Goal: Find specific page/section: Find specific page/section

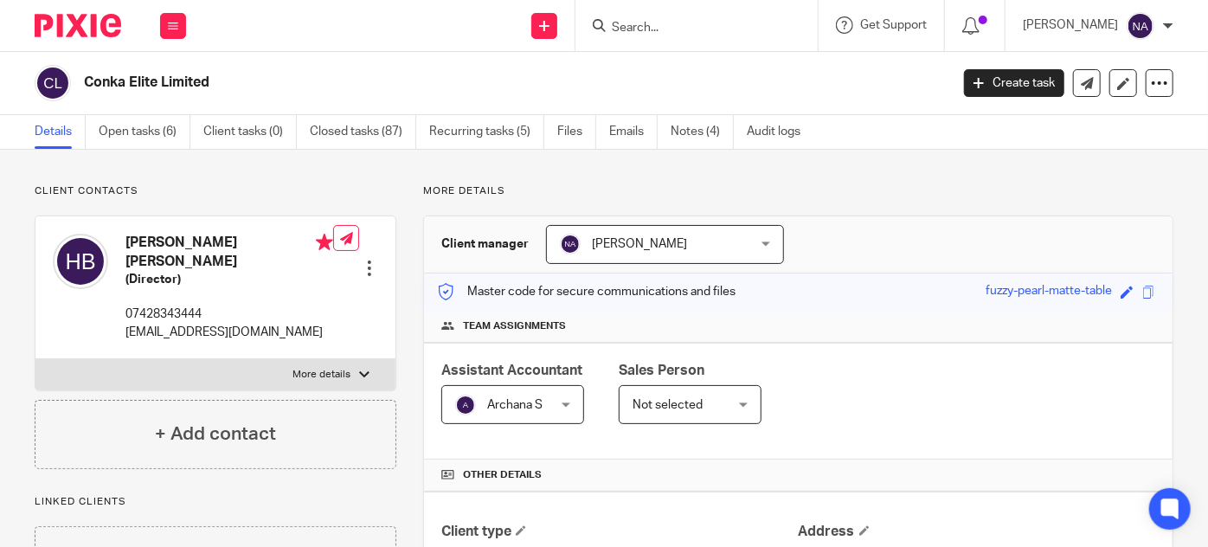
scroll to position [393, 0]
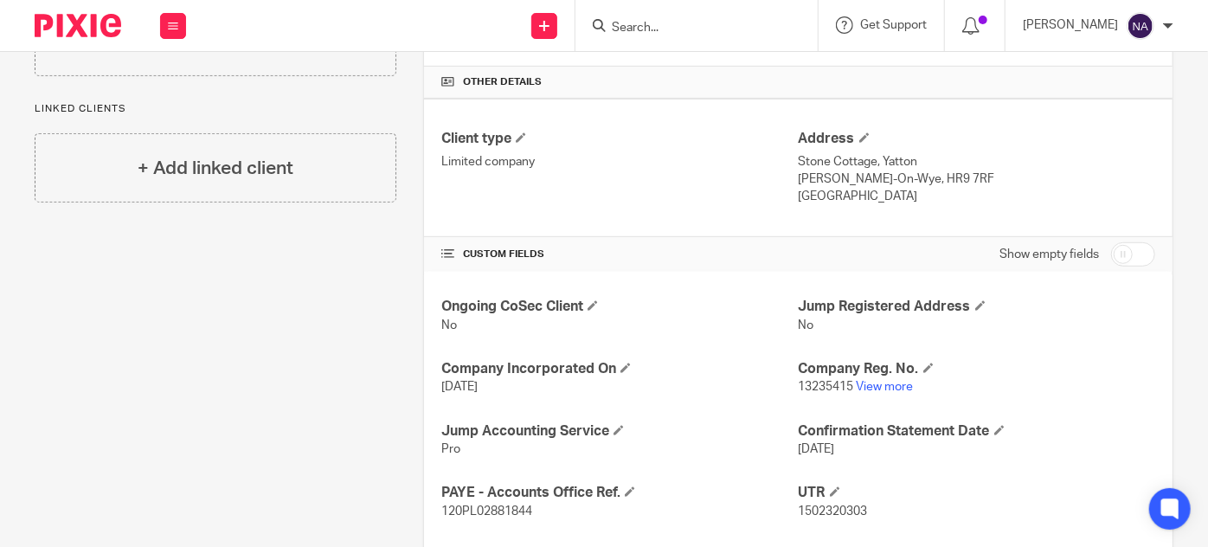
click at [696, 30] on input "Search" at bounding box center [688, 29] width 156 height 16
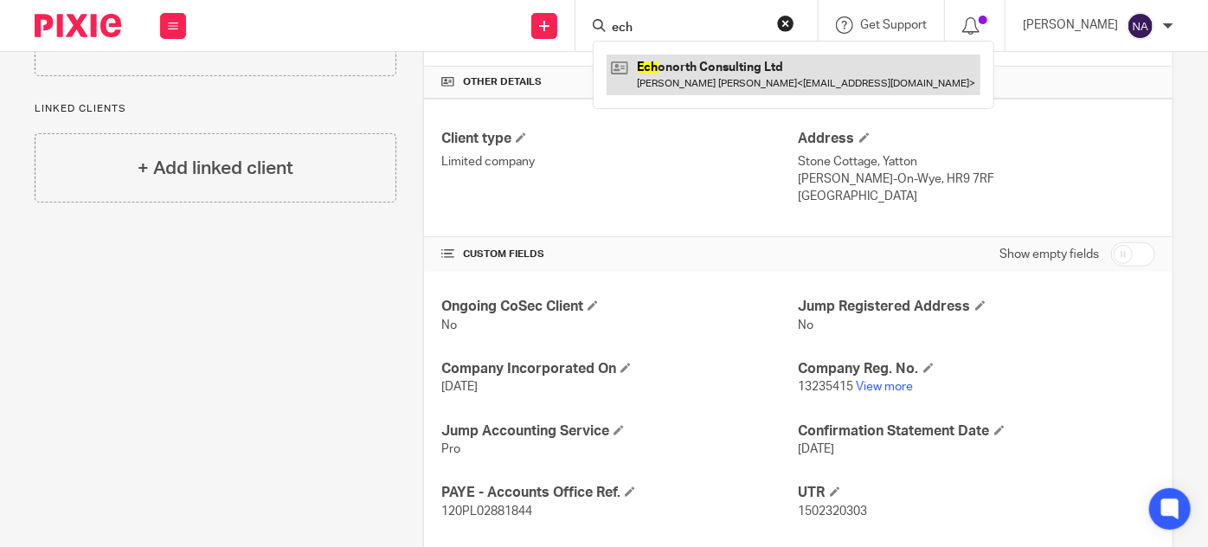
type input "ech"
click at [764, 72] on link at bounding box center [793, 75] width 374 height 40
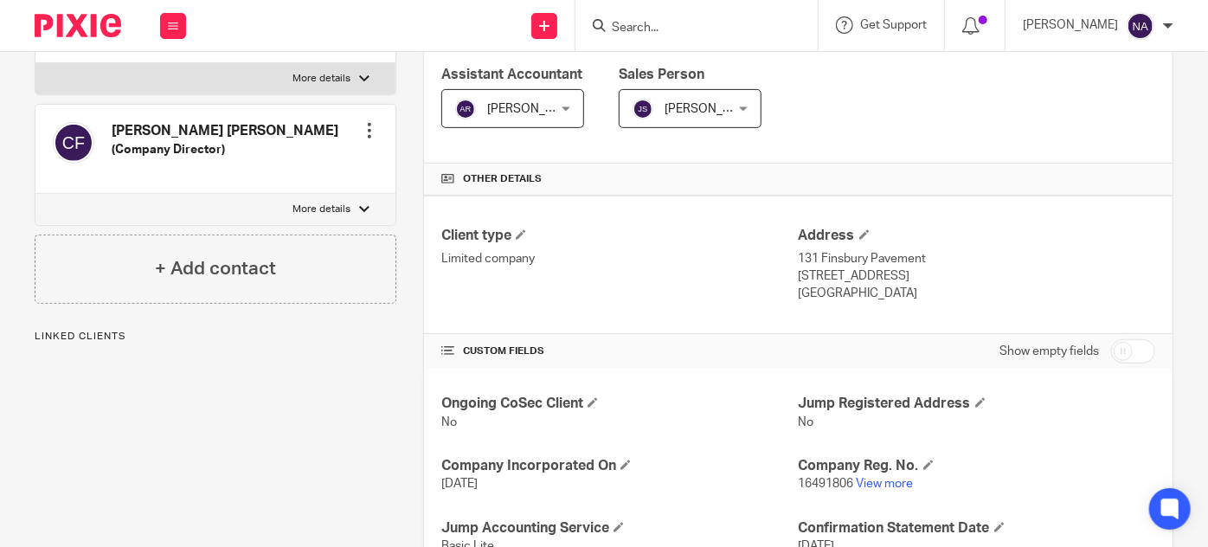
scroll to position [393, 0]
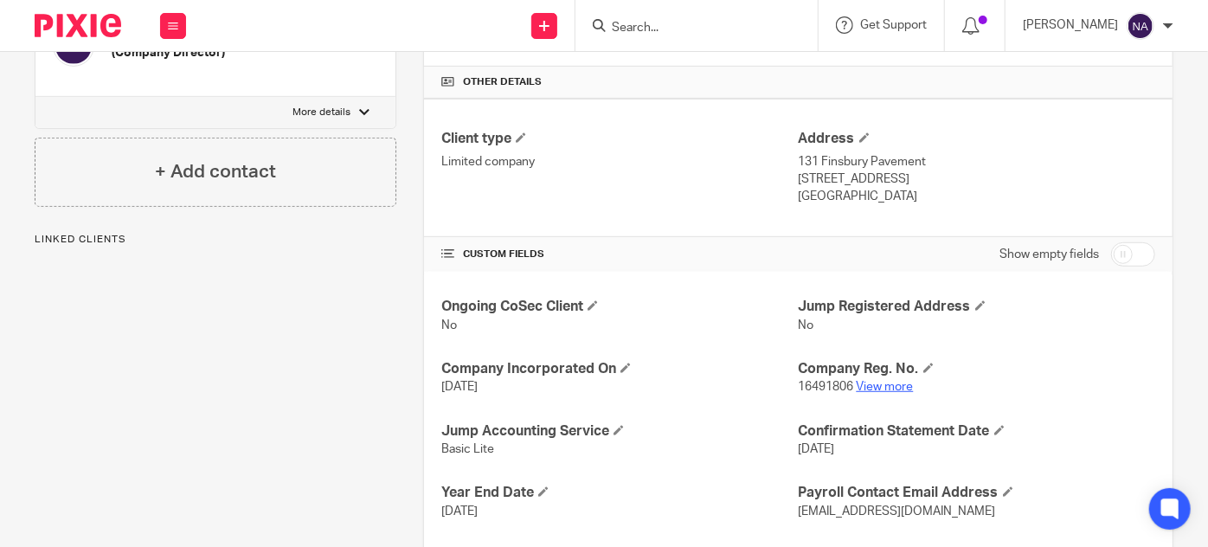
click at [869, 381] on link "View more" at bounding box center [885, 387] width 57 height 12
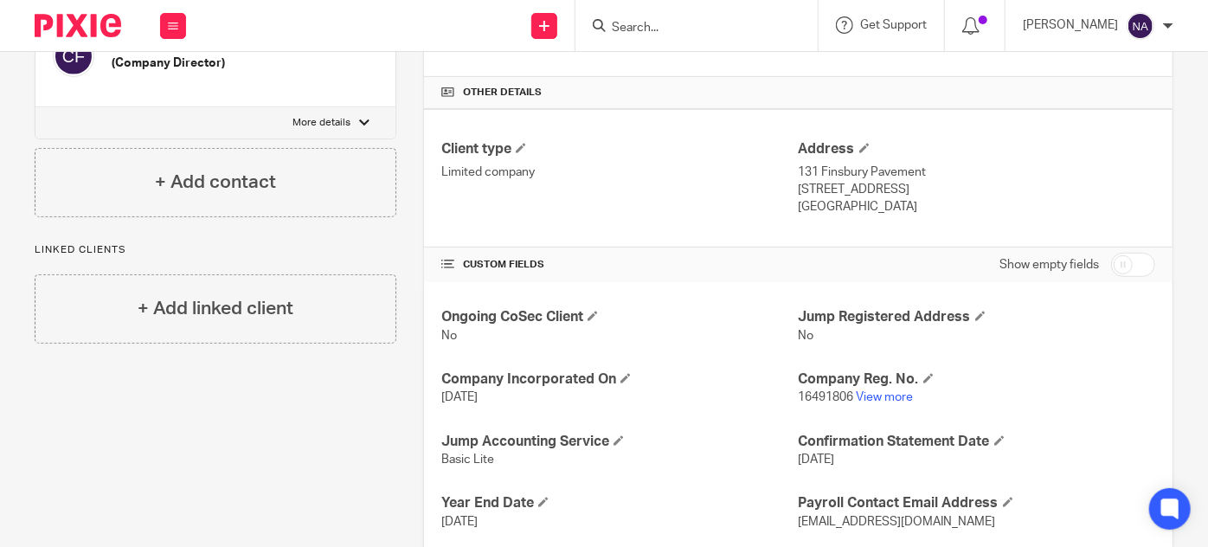
scroll to position [251, 0]
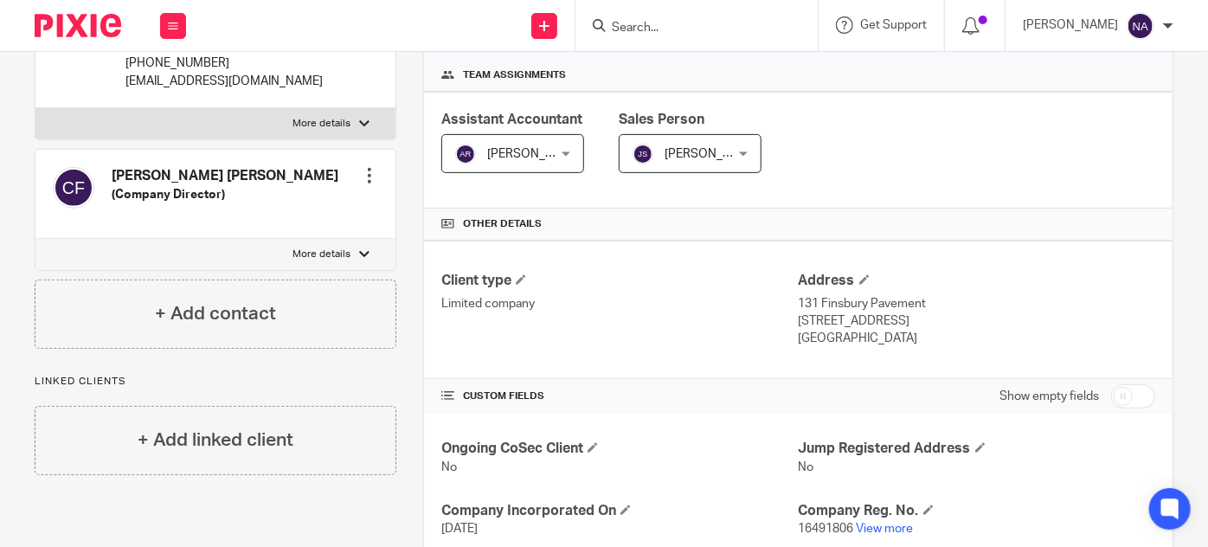
click at [676, 29] on input "Search" at bounding box center [688, 29] width 156 height 16
click at [715, 27] on input "Search" at bounding box center [688, 29] width 156 height 16
type input "x"
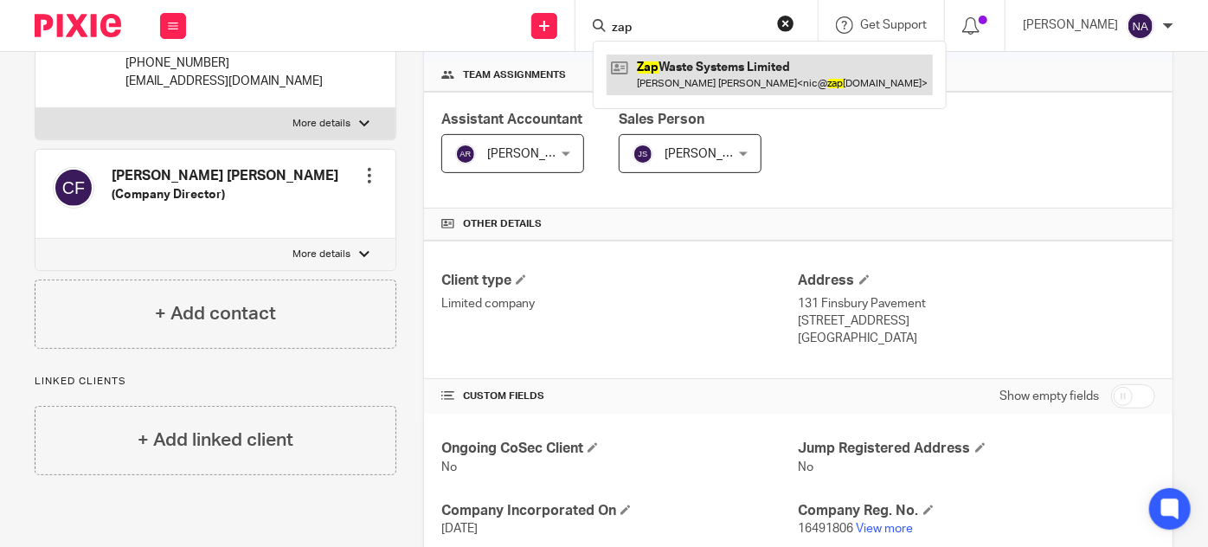
type input "zap"
click at [741, 66] on link at bounding box center [769, 75] width 326 height 40
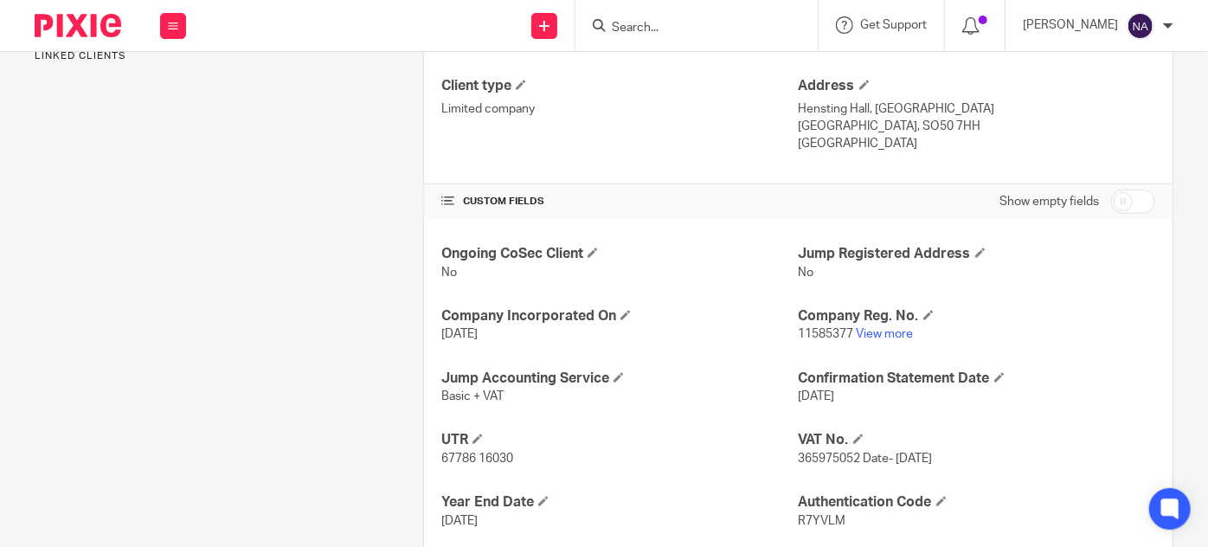
scroll to position [472, 0]
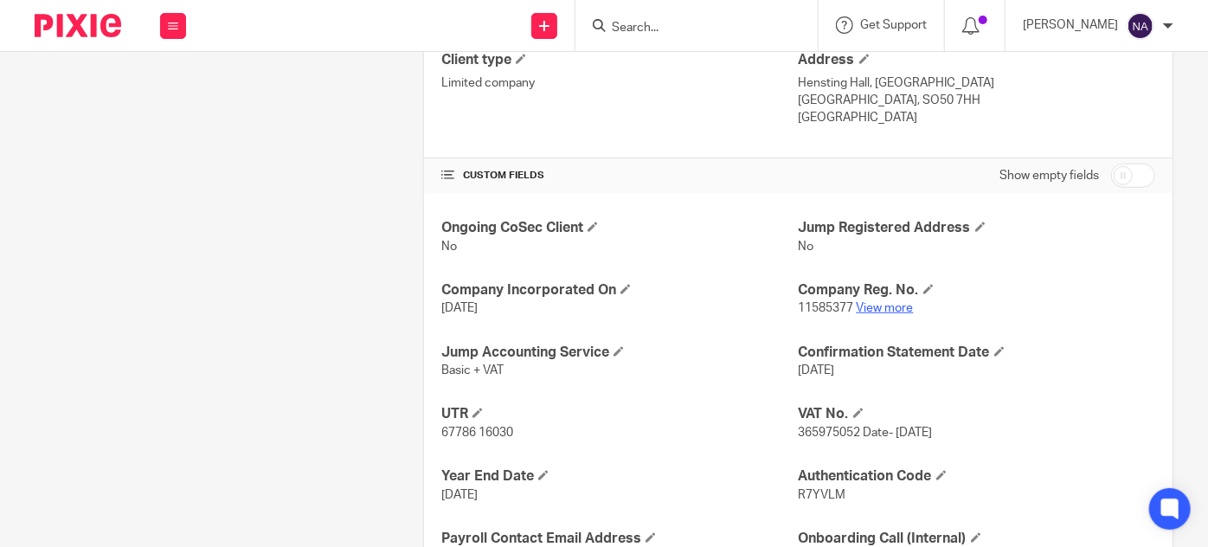
click at [881, 308] on link "View more" at bounding box center [885, 308] width 57 height 12
click at [659, 29] on input "Search" at bounding box center [688, 29] width 156 height 16
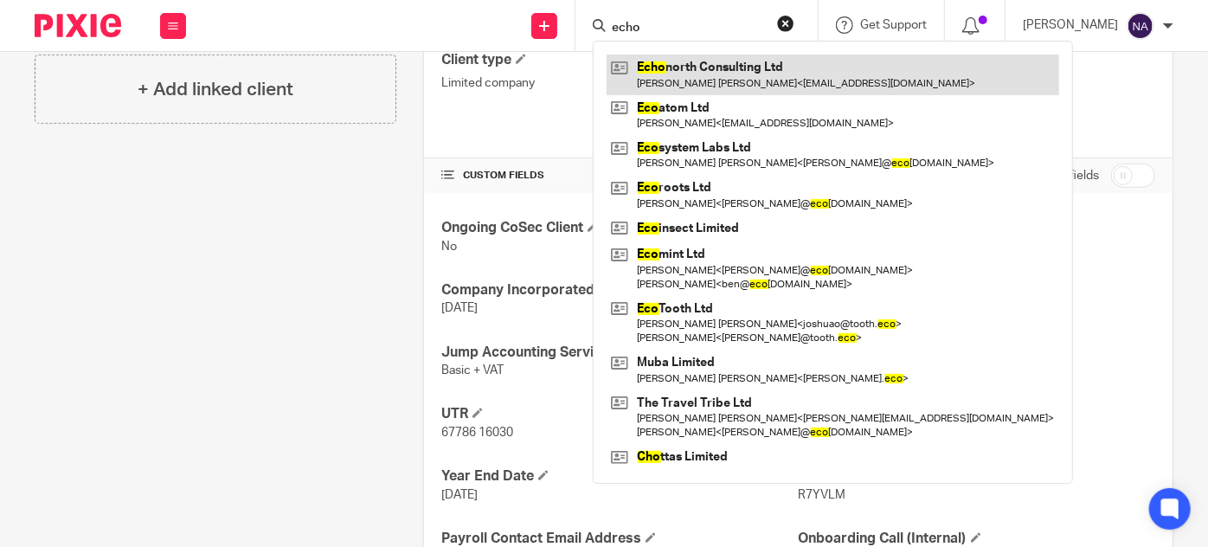
type input "echo"
click at [747, 56] on link at bounding box center [832, 75] width 452 height 40
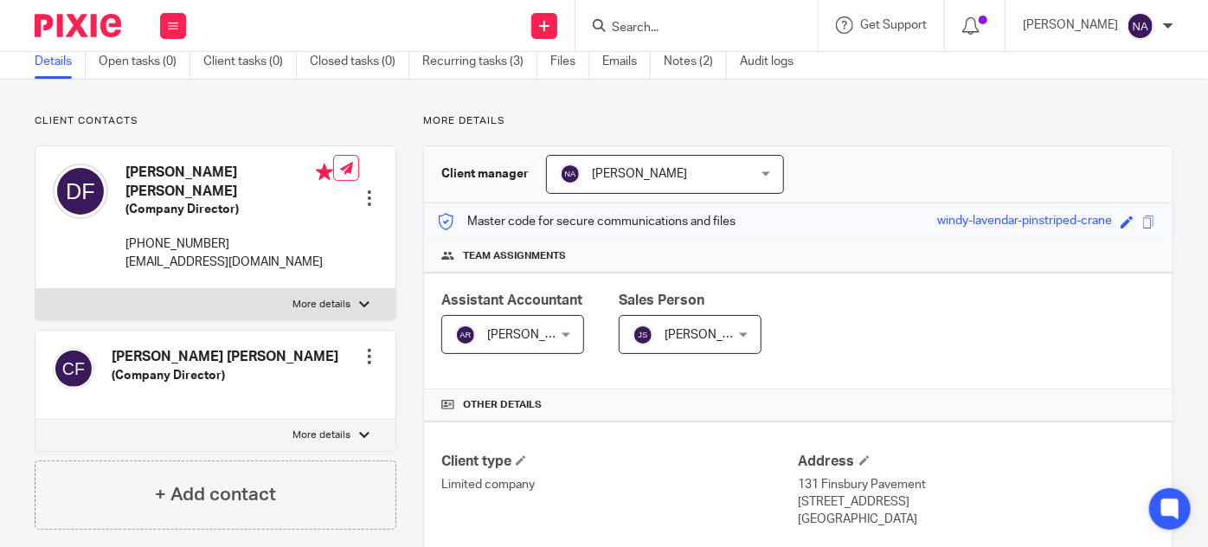
scroll to position [78, 0]
